Goal: Information Seeking & Learning: Learn about a topic

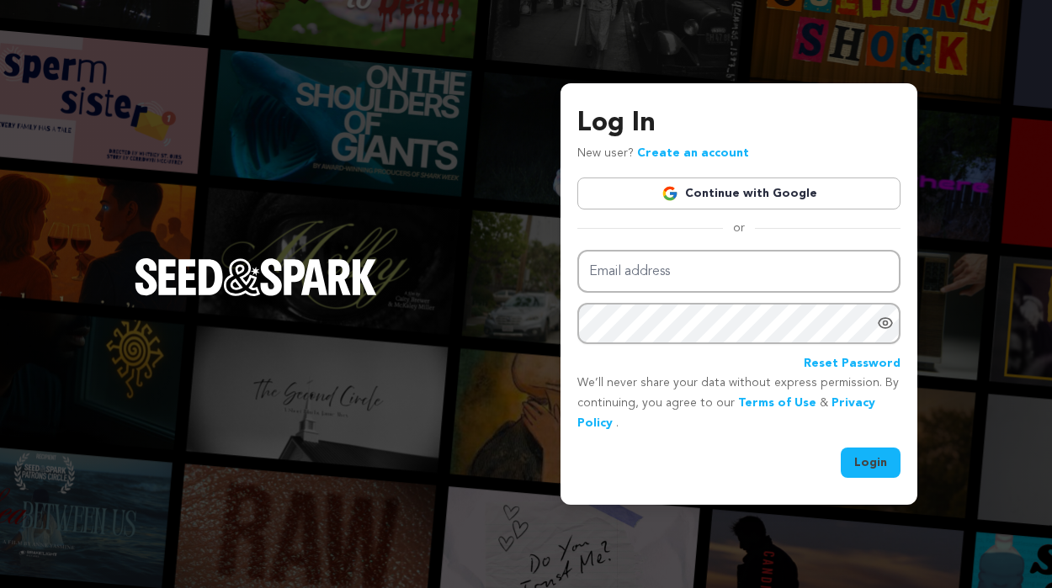
type input "melissacenter@gmail.com"
click at [863, 466] on button "Login" at bounding box center [870, 463] width 60 height 30
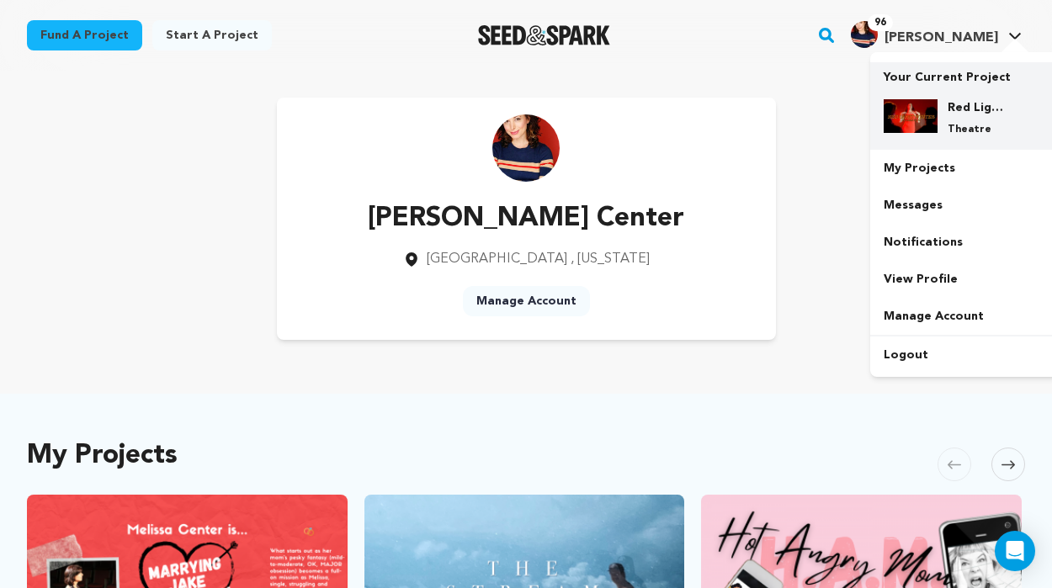
click at [951, 113] on h4 "Red Light Winter [GEOGRAPHIC_DATA]" at bounding box center [977, 107] width 61 height 17
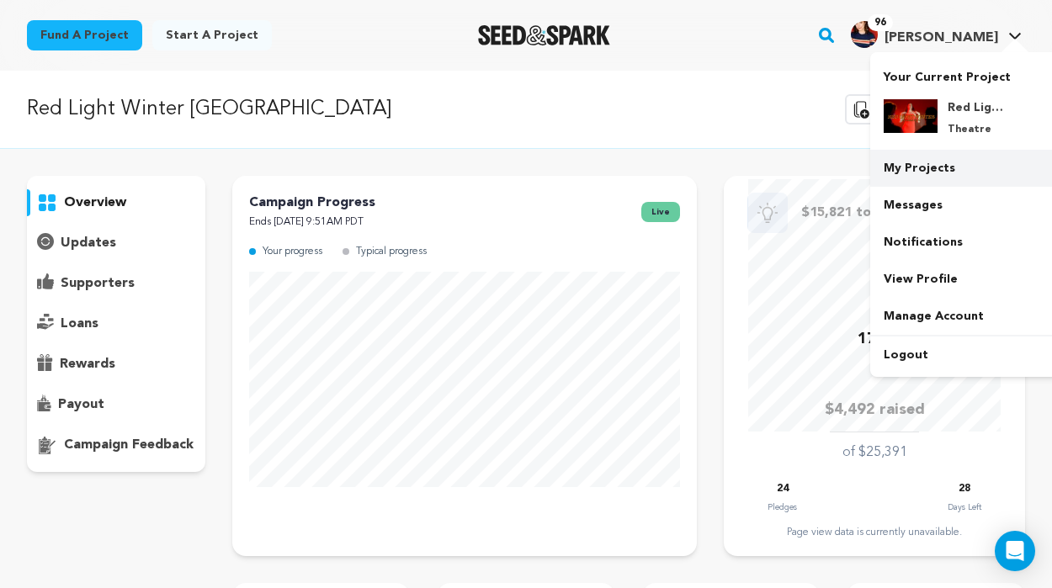
click at [918, 168] on link "My Projects" at bounding box center [964, 168] width 188 height 37
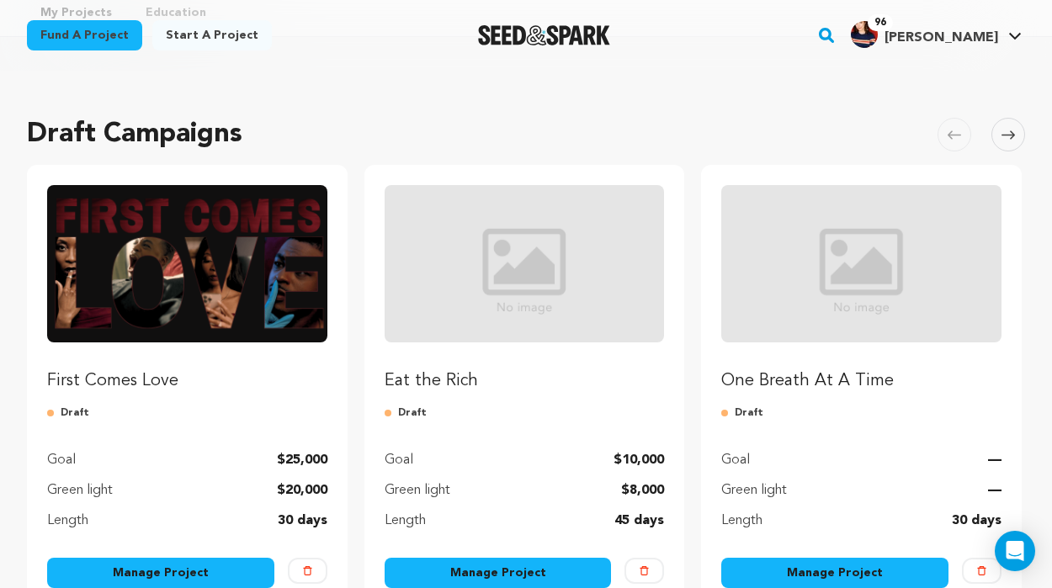
scroll to position [232, 0]
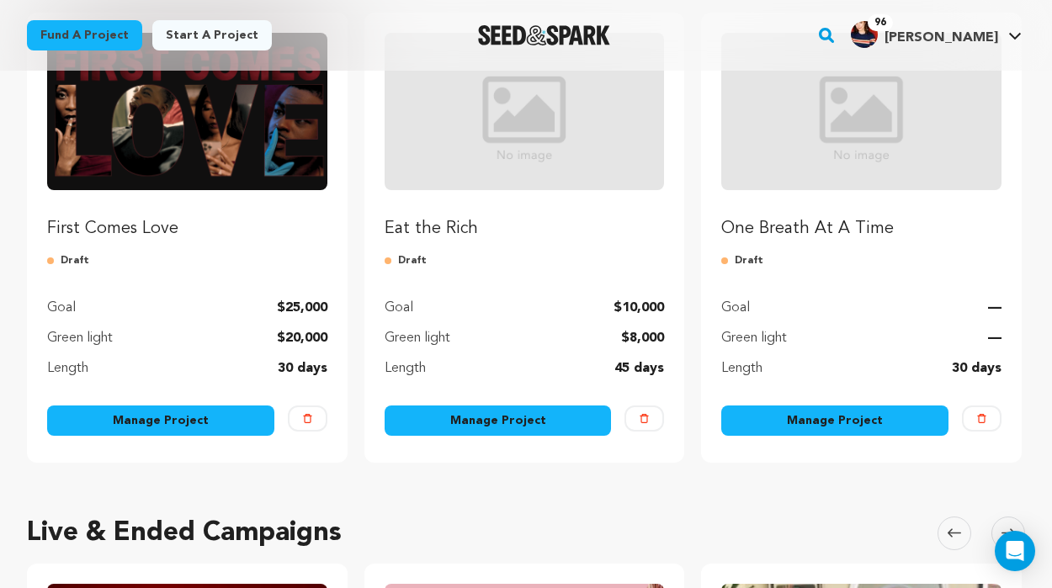
click at [552, 154] on img "Fund Eat the Rich" at bounding box center [524, 111] width 280 height 157
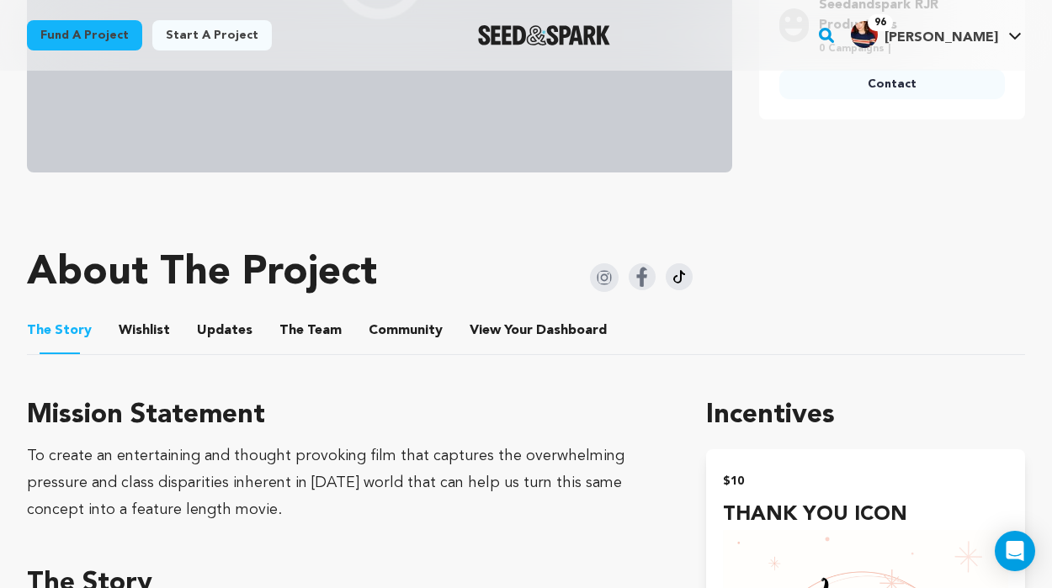
scroll to position [581, 0]
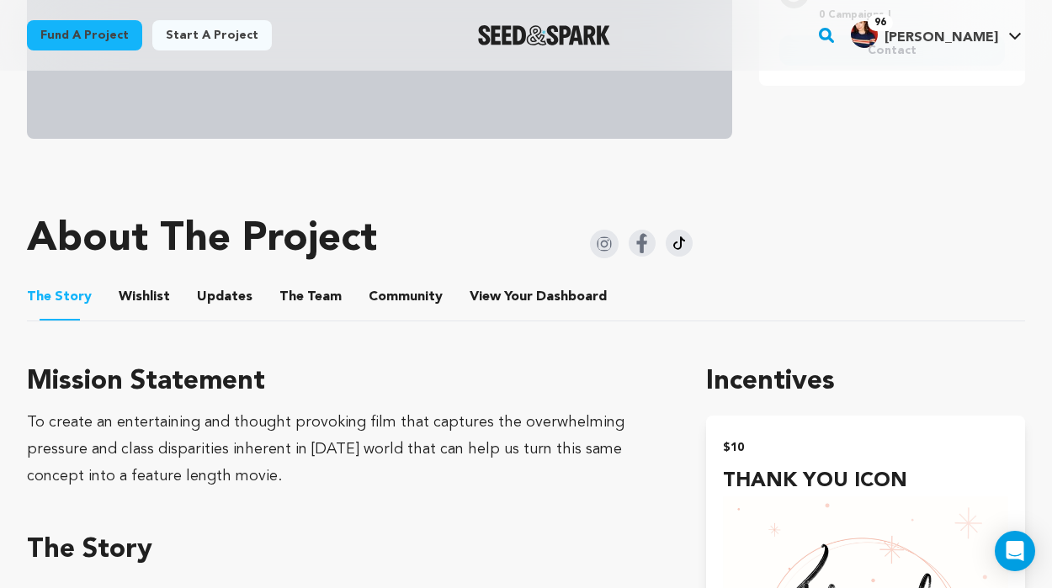
click at [142, 297] on button "Wishlist" at bounding box center [145, 300] width 40 height 40
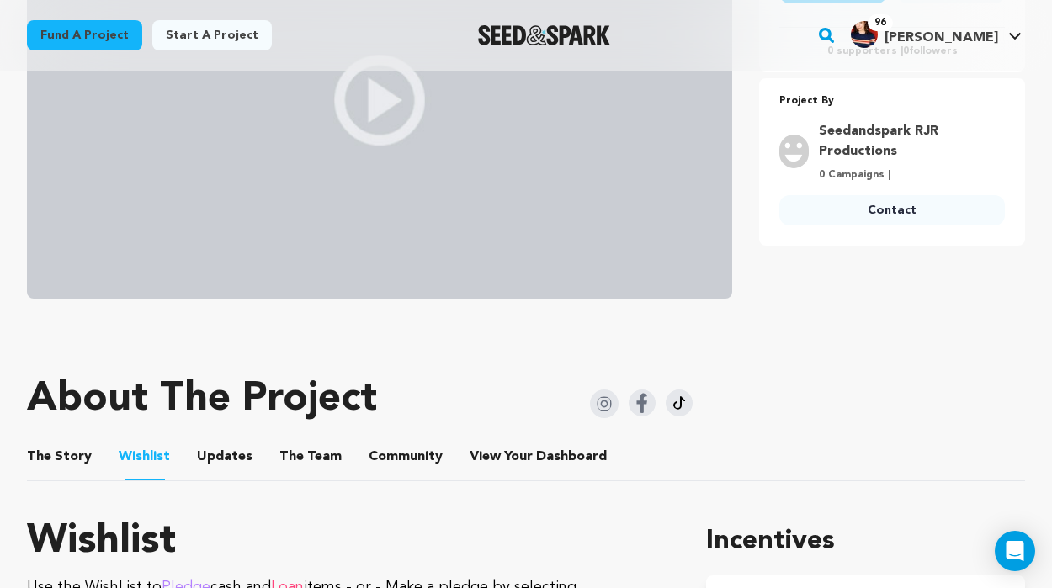
scroll to position [422, 0]
click at [225, 464] on button "Updates" at bounding box center [224, 459] width 40 height 40
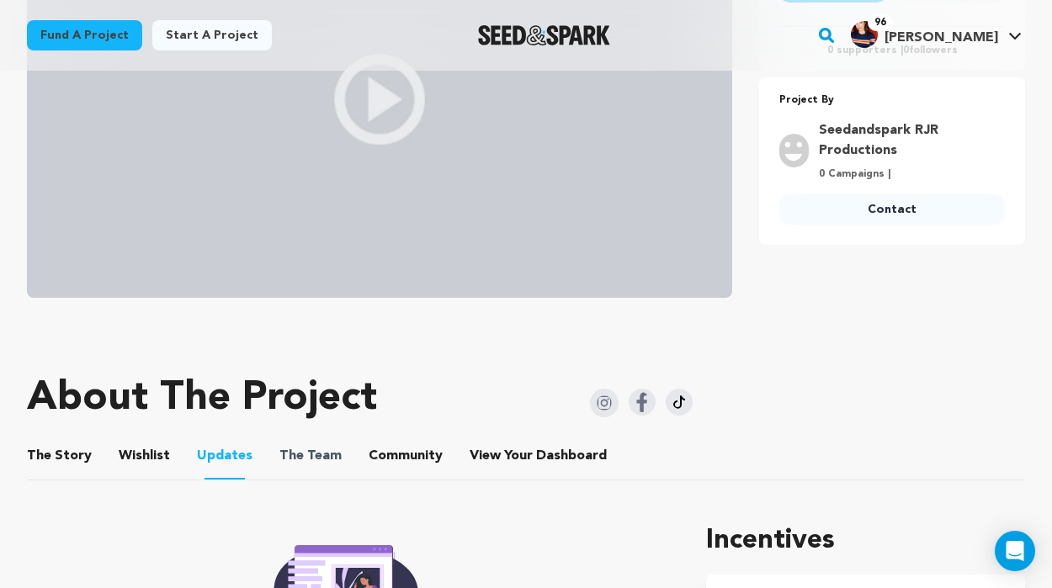
click at [322, 458] on span "The Team" at bounding box center [310, 456] width 62 height 20
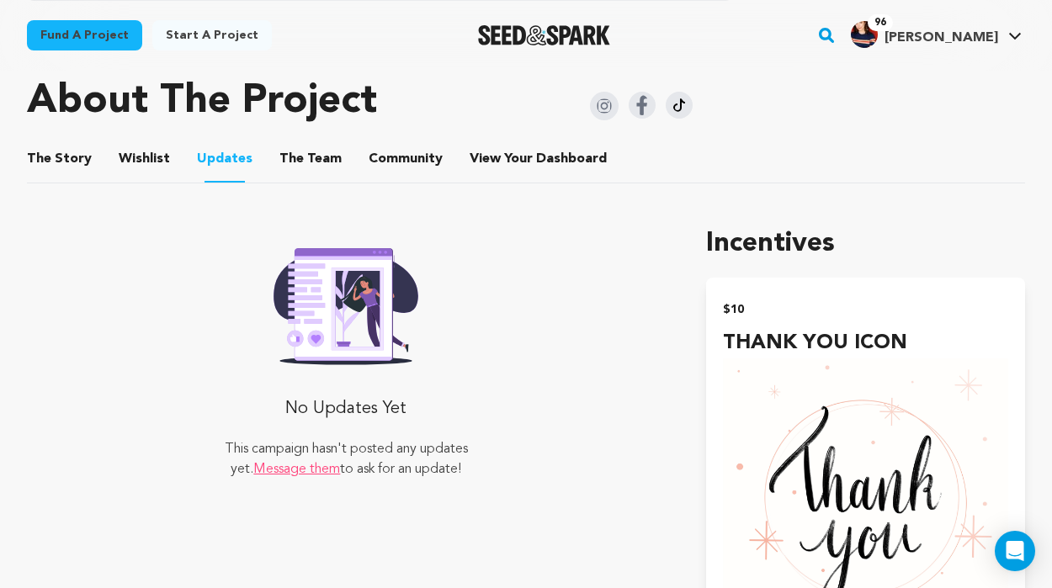
click at [302, 149] on button "The Team" at bounding box center [310, 162] width 40 height 40
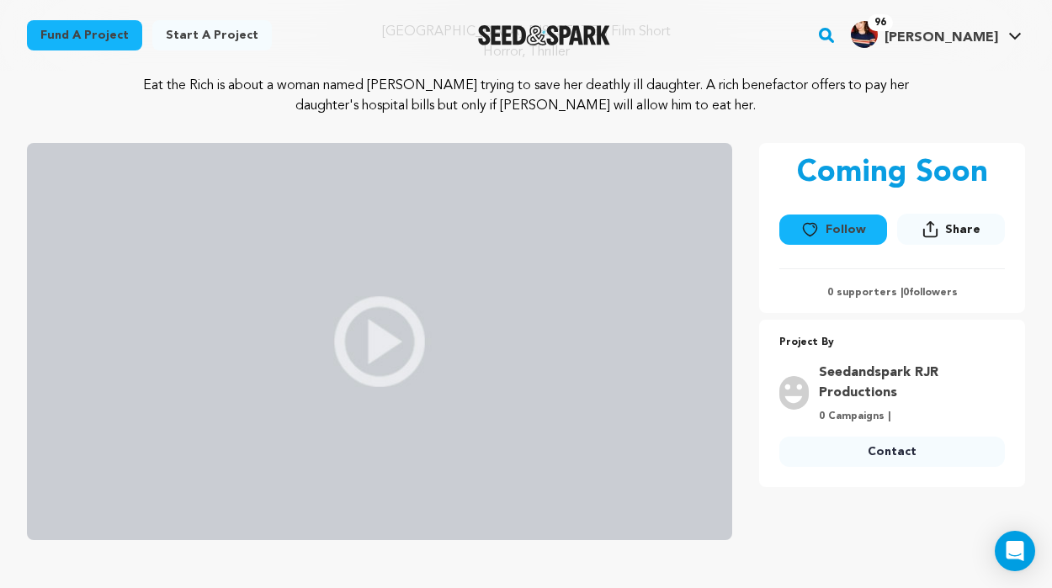
scroll to position [171, 0]
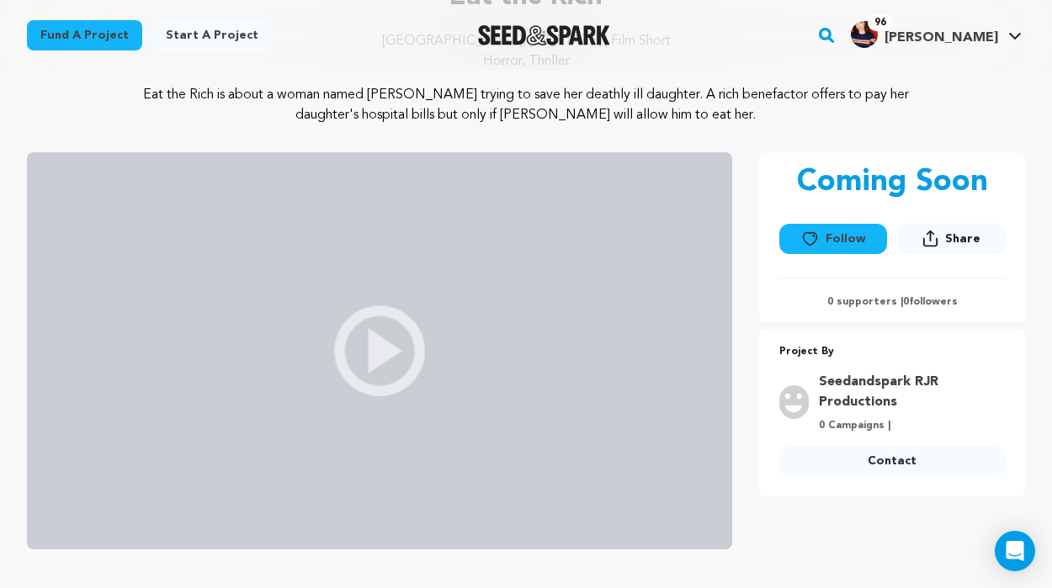
click at [534, 368] on img at bounding box center [379, 350] width 705 height 397
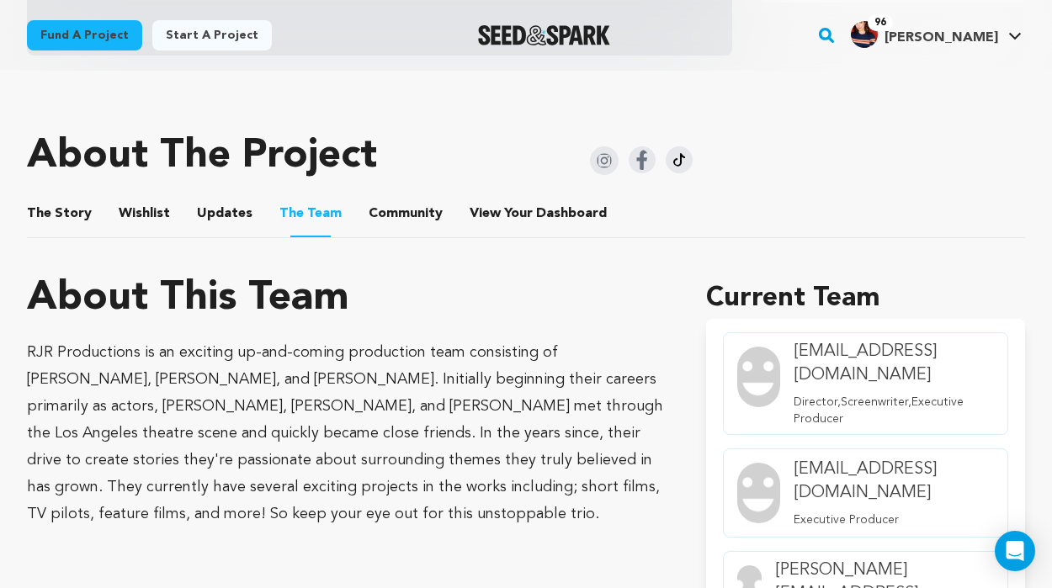
scroll to position [648, 0]
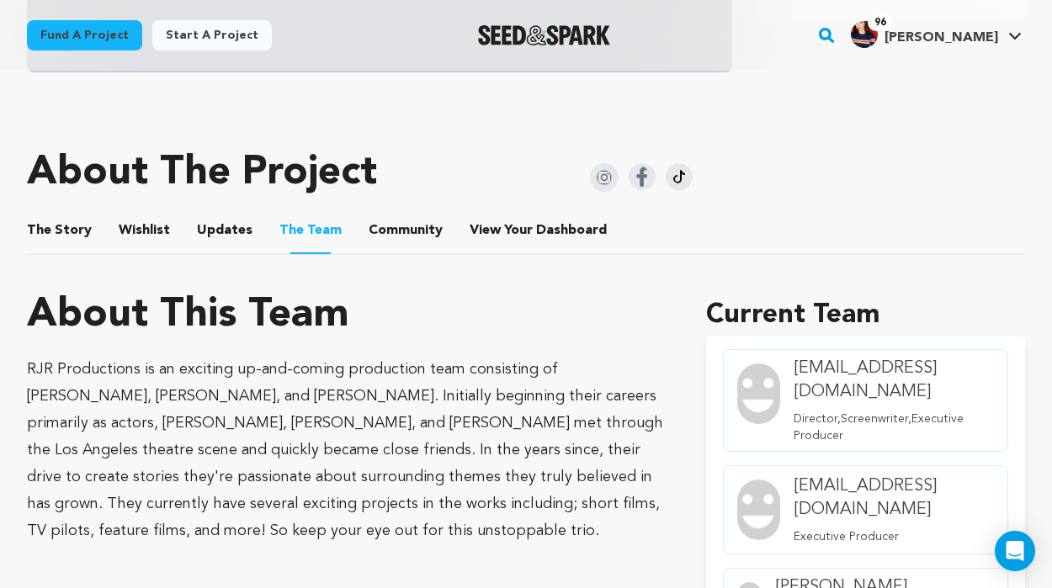
click at [226, 232] on button "Updates" at bounding box center [224, 234] width 40 height 40
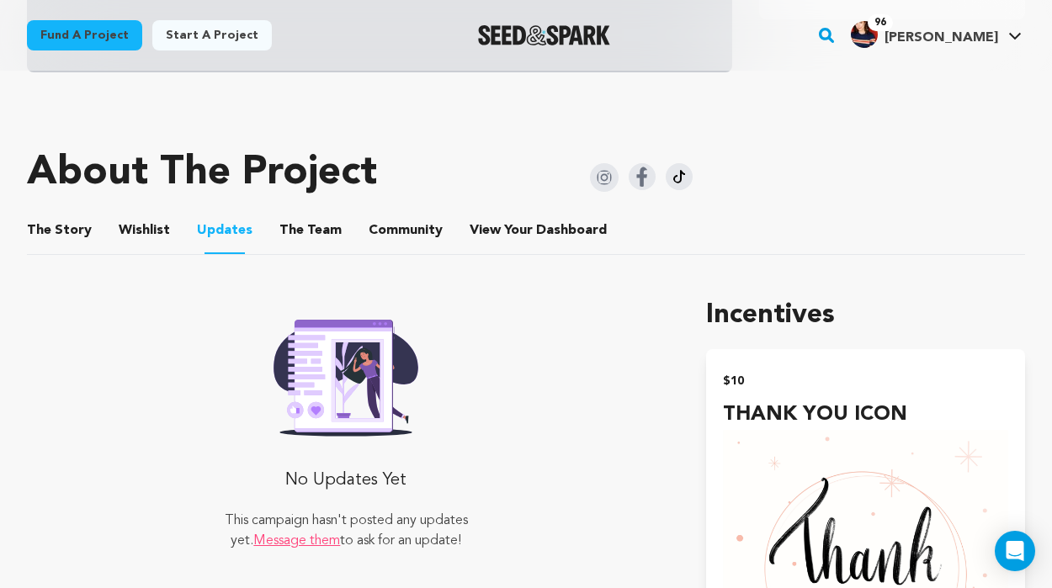
click at [312, 224] on button "The Team" at bounding box center [310, 234] width 40 height 40
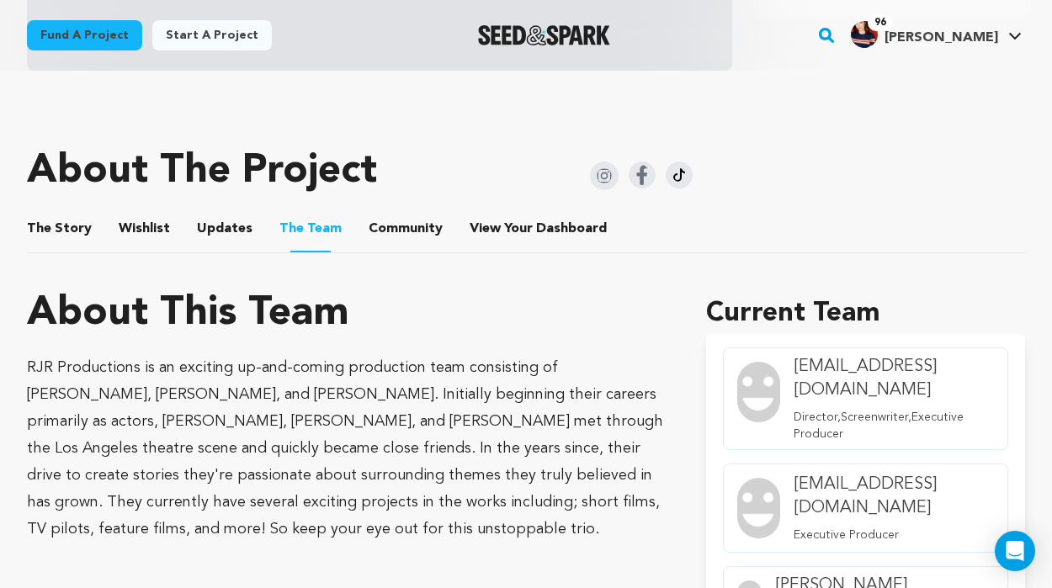
scroll to position [649, 0]
click at [72, 230] on button "The Story" at bounding box center [60, 233] width 40 height 40
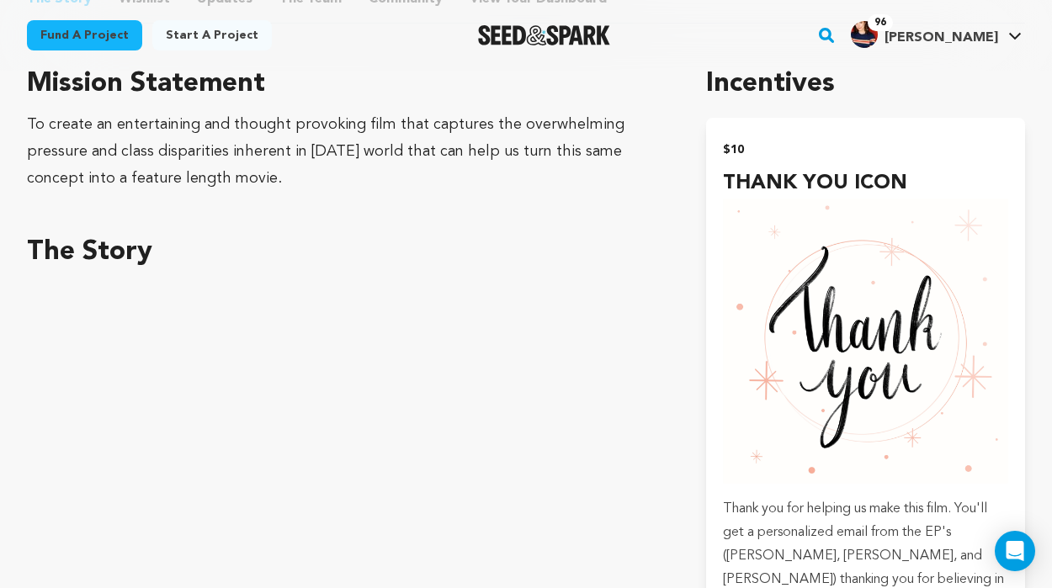
scroll to position [877, 0]
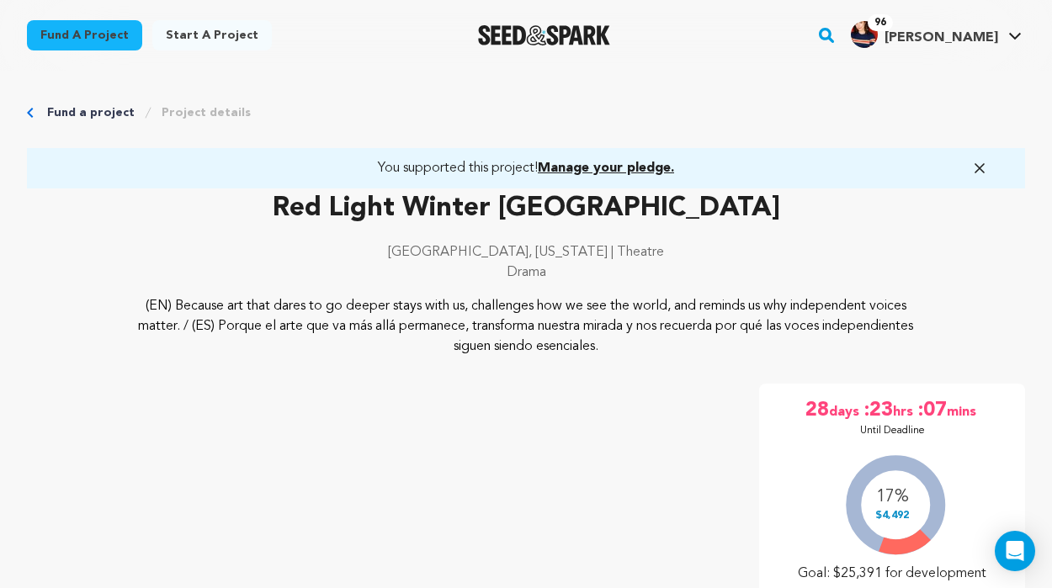
scroll to position [154, 0]
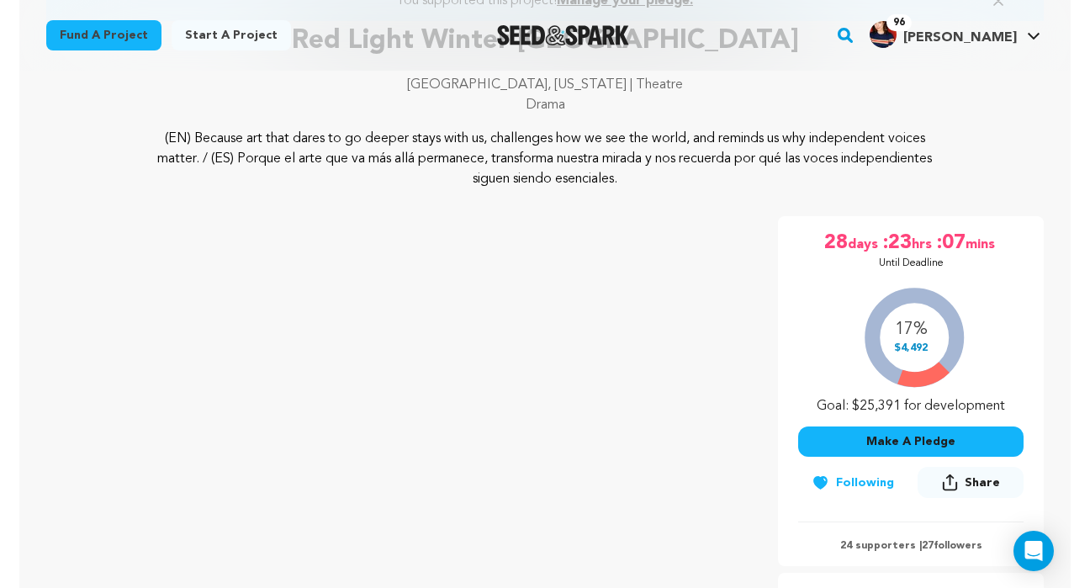
scroll to position [173, 0]
